Goal: Task Accomplishment & Management: Complete application form

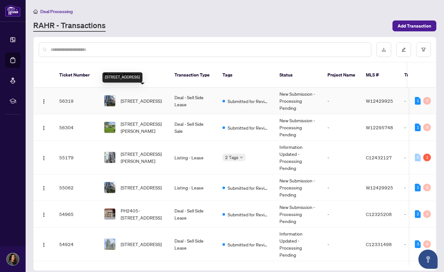
click at [143, 97] on span "[STREET_ADDRESS]" at bounding box center [141, 100] width 41 height 7
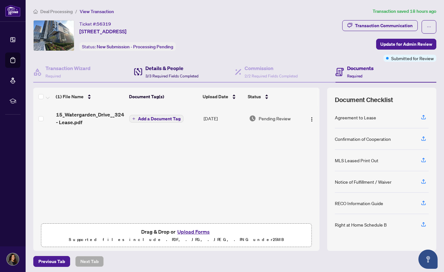
click at [161, 74] on span "3/3 Required Fields Completed" at bounding box center [171, 76] width 53 height 5
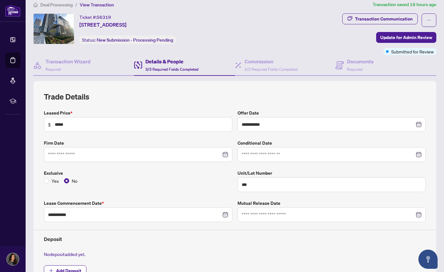
scroll to position [82, 0]
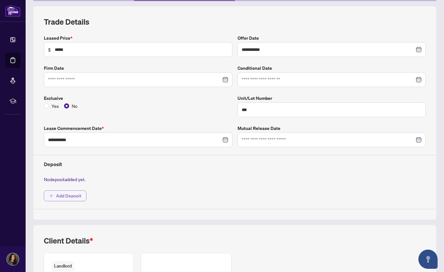
click at [58, 199] on span "Add Deposit" at bounding box center [68, 196] width 25 height 10
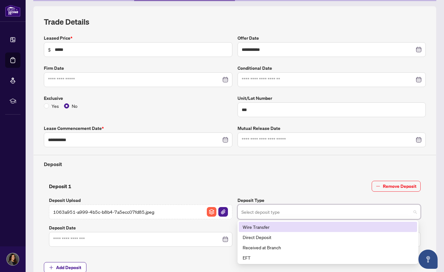
click at [263, 211] on input "search" at bounding box center [326, 213] width 170 height 14
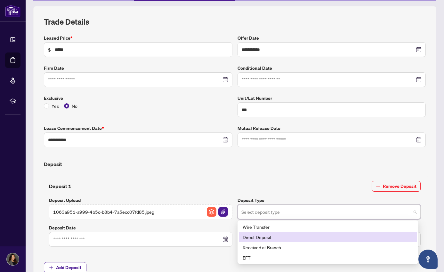
click at [264, 239] on div "Direct Deposit" at bounding box center [328, 237] width 171 height 7
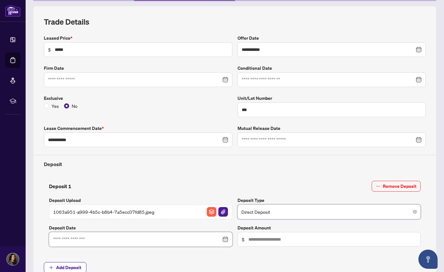
click at [183, 239] on input at bounding box center [137, 239] width 168 height 7
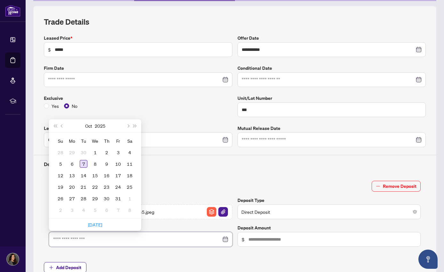
type input "**********"
click at [83, 163] on div "7" at bounding box center [84, 164] width 8 height 8
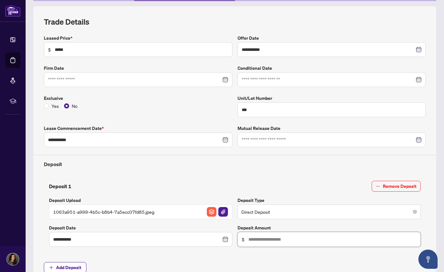
click at [265, 239] on input "text" at bounding box center [332, 239] width 168 height 7
type input "*****"
click at [277, 172] on div "**********" at bounding box center [234, 158] width 387 height 247
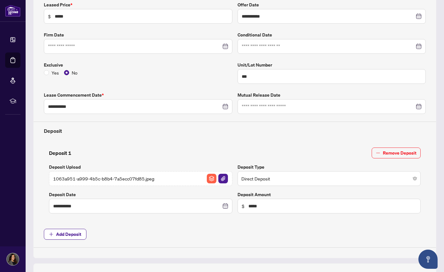
scroll to position [155, 0]
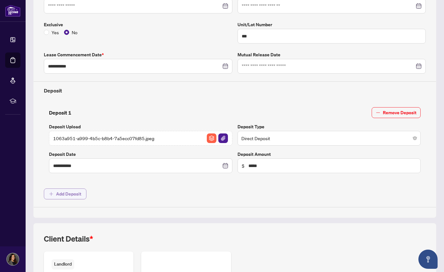
click at [53, 192] on icon "plus" at bounding box center [51, 194] width 4 height 4
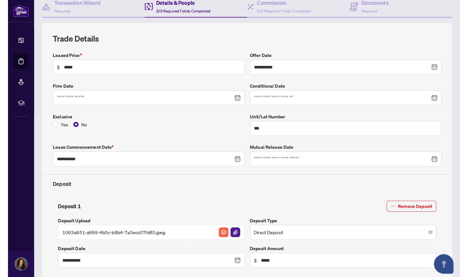
scroll to position [0, 0]
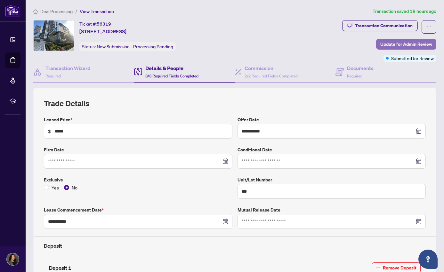
click at [389, 45] on span "Update for Admin Review" at bounding box center [406, 44] width 52 height 10
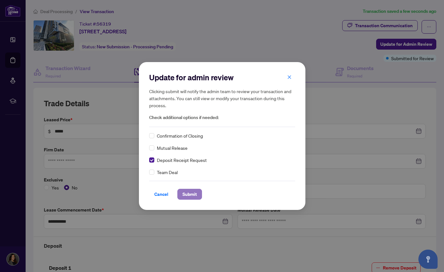
click at [192, 193] on span "Submit" at bounding box center [190, 194] width 14 height 10
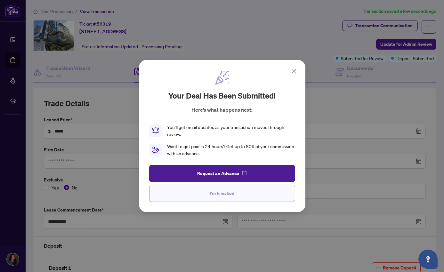
click at [221, 193] on span "I'm Finished" at bounding box center [222, 193] width 25 height 10
